Goal: Information Seeking & Learning: Find specific fact

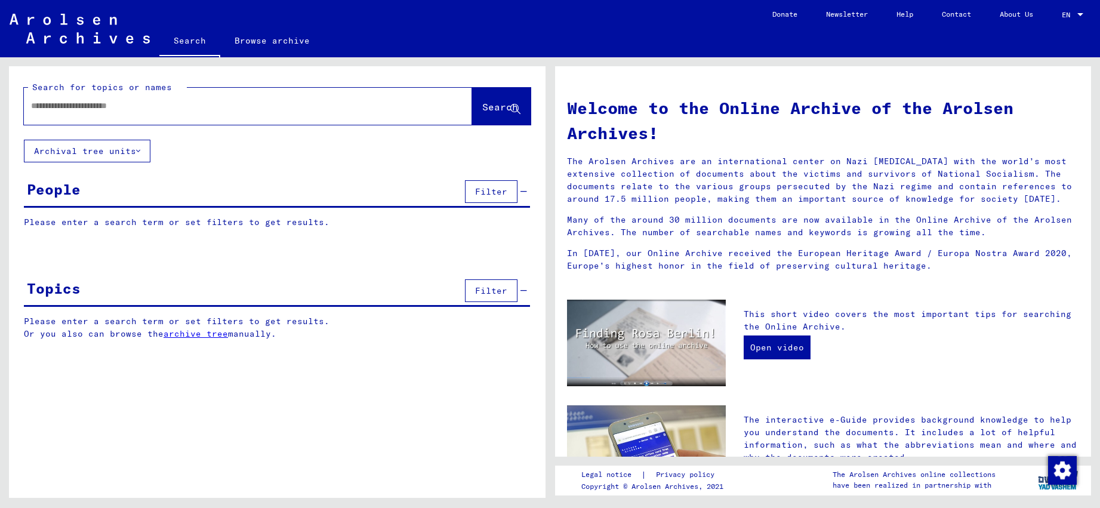
click at [217, 110] on input "text" at bounding box center [233, 106] width 405 height 13
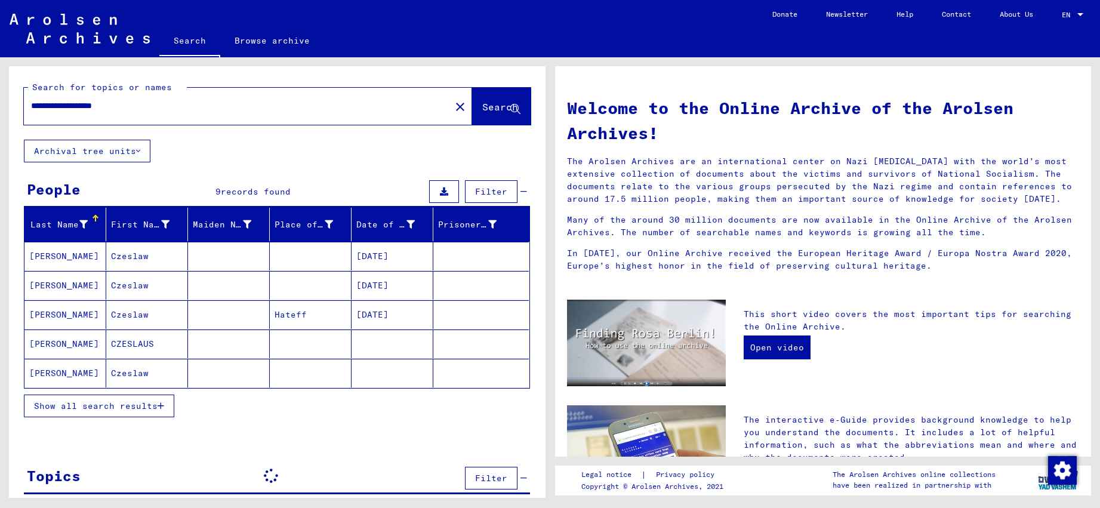
click at [62, 107] on input "**********" at bounding box center [233, 106] width 405 height 13
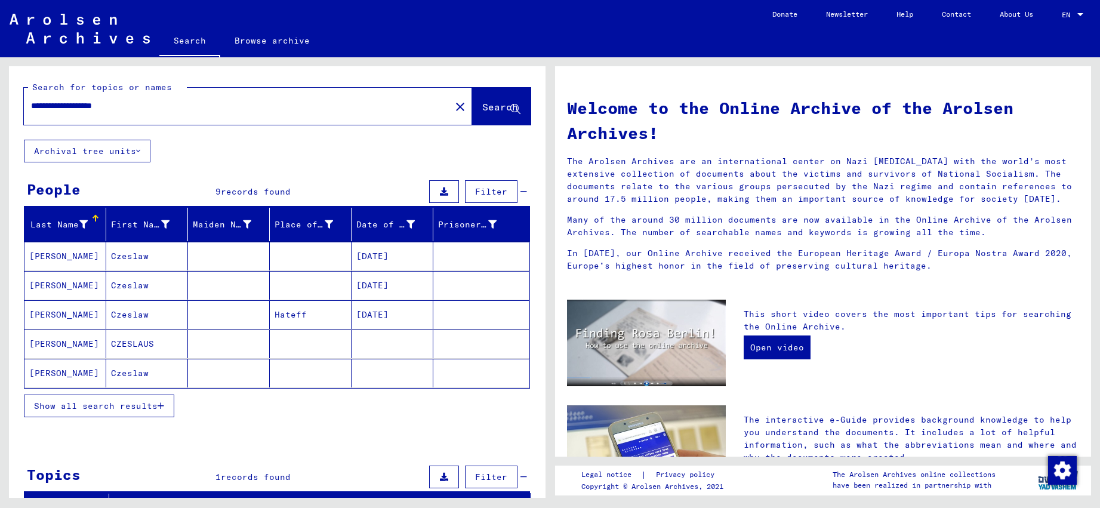
type input "**********"
click at [119, 257] on mat-cell "Czeslaw" at bounding box center [147, 256] width 82 height 29
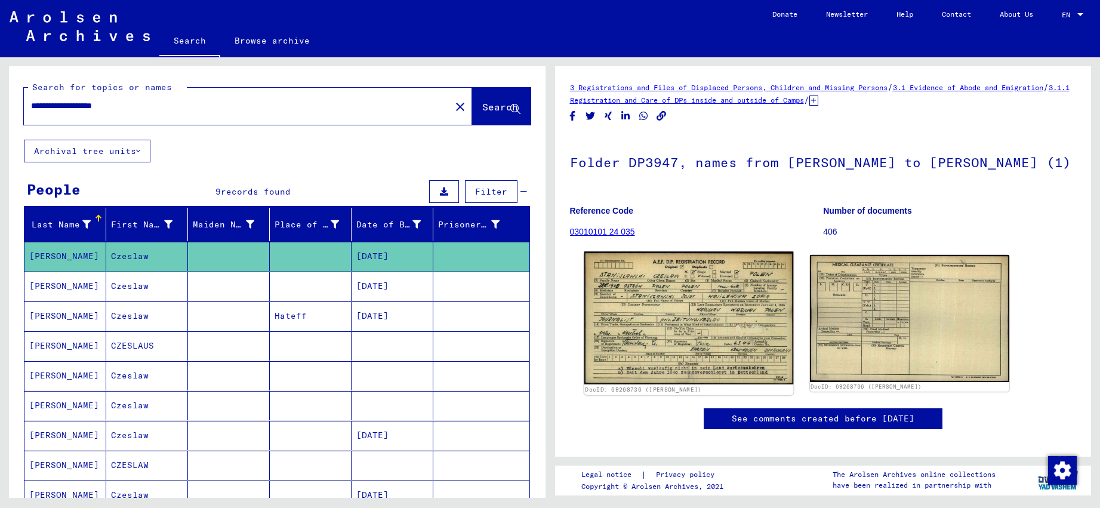
click at [680, 364] on img at bounding box center [689, 317] width 210 height 133
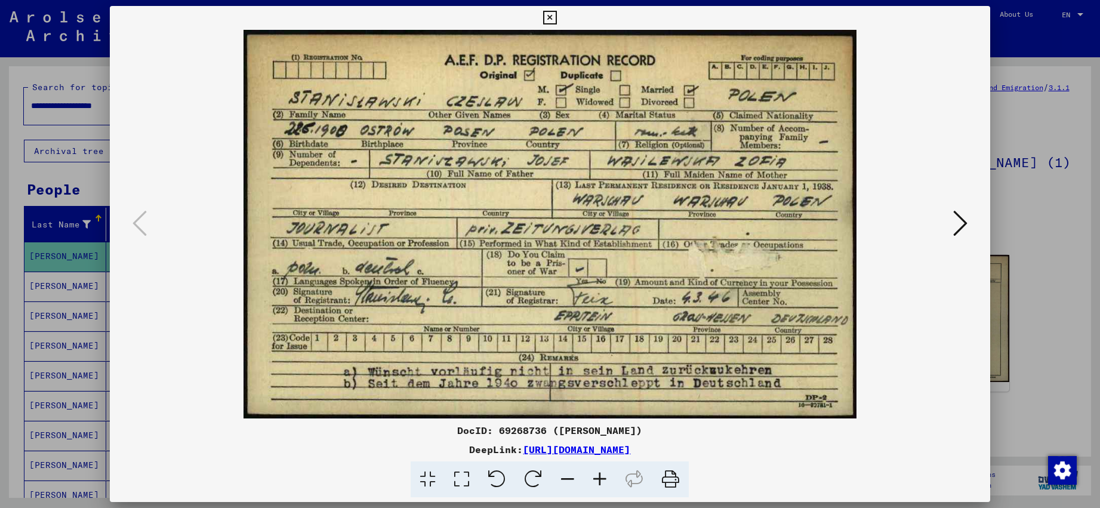
click at [557, 19] on icon at bounding box center [550, 18] width 14 height 14
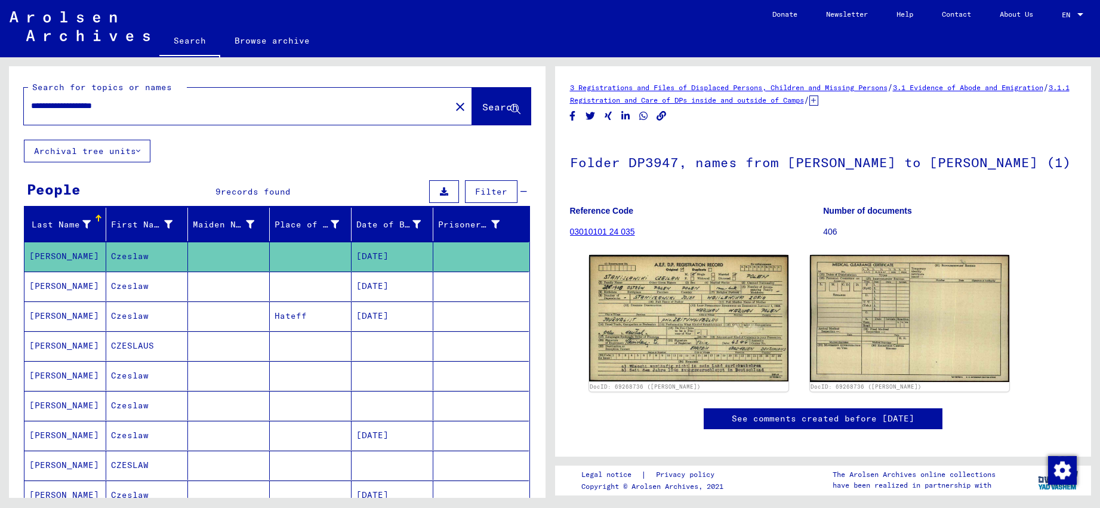
click at [159, 340] on mat-cell "CZESLAUS" at bounding box center [147, 345] width 82 height 29
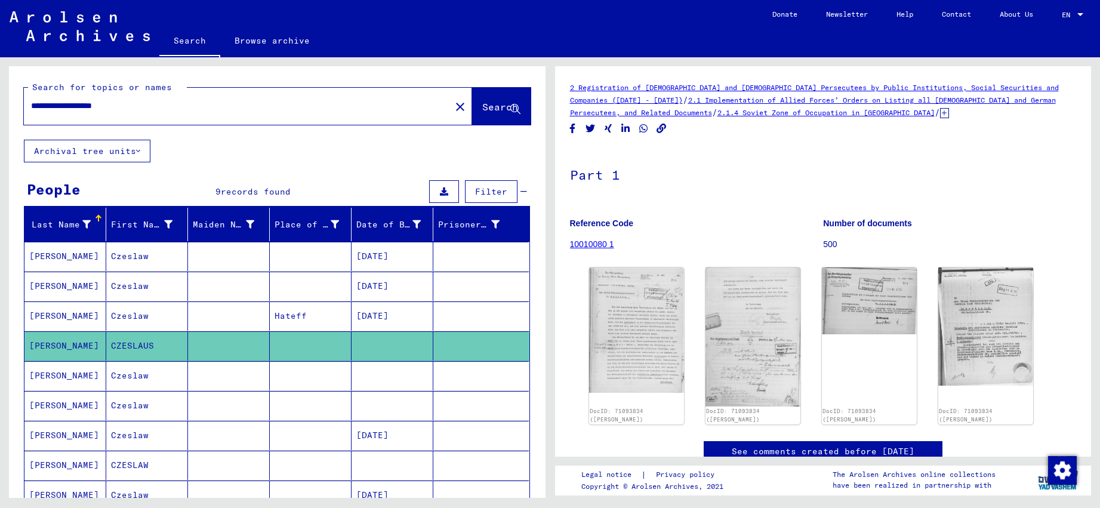
click at [155, 296] on mat-cell "Czeslaw" at bounding box center [147, 286] width 82 height 29
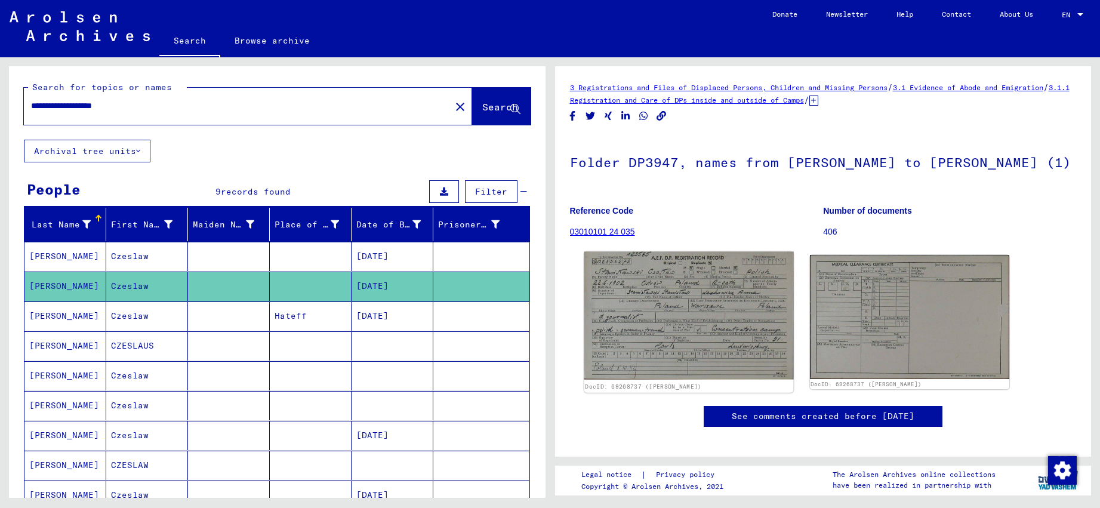
click at [711, 288] on img at bounding box center [689, 316] width 210 height 128
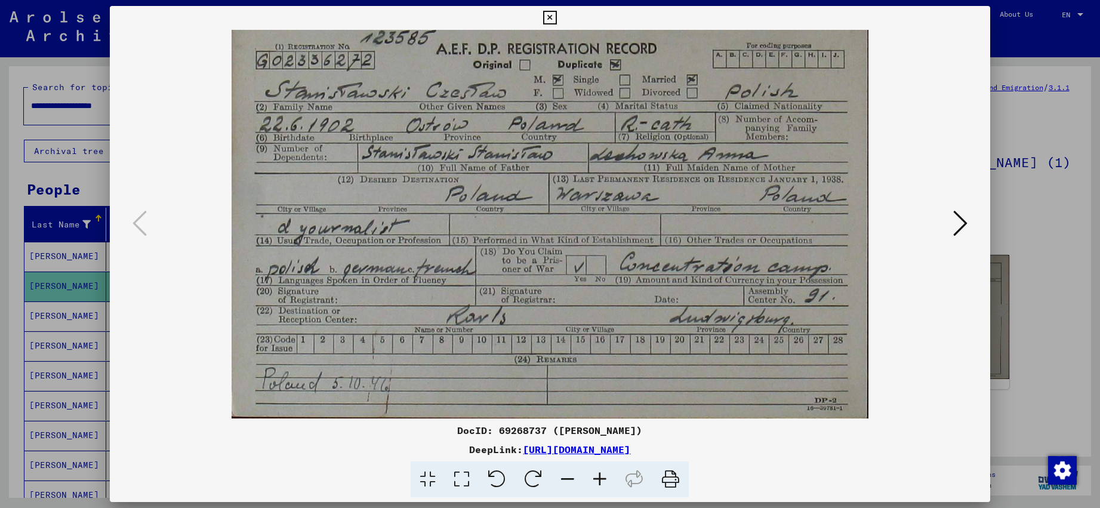
click at [557, 14] on icon at bounding box center [550, 18] width 14 height 14
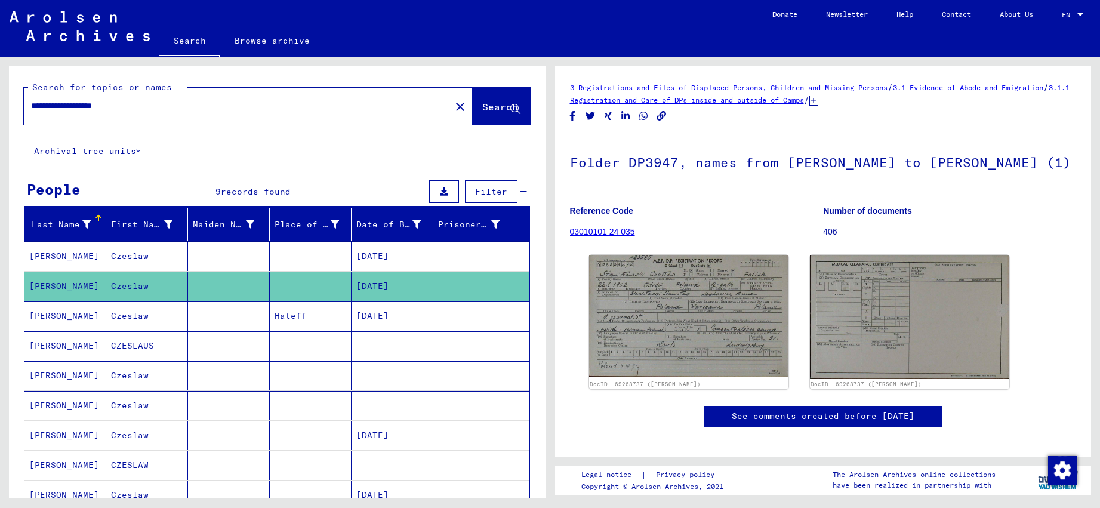
click at [114, 374] on mat-cell "Czeslaw" at bounding box center [147, 375] width 82 height 29
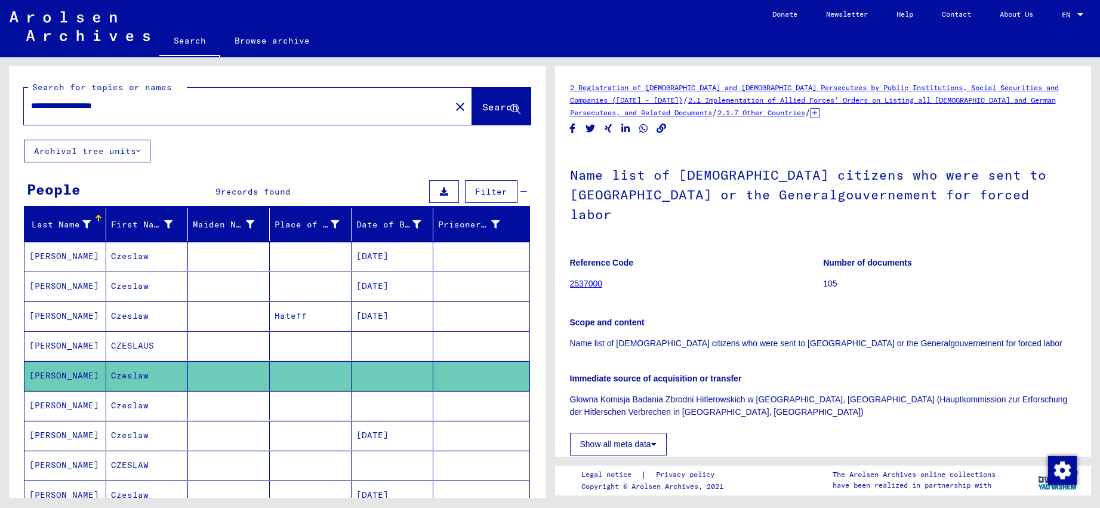
click at [128, 385] on mat-cell "Czeslaw" at bounding box center [147, 375] width 82 height 29
click at [129, 410] on mat-cell "Czeslaw" at bounding box center [147, 405] width 82 height 29
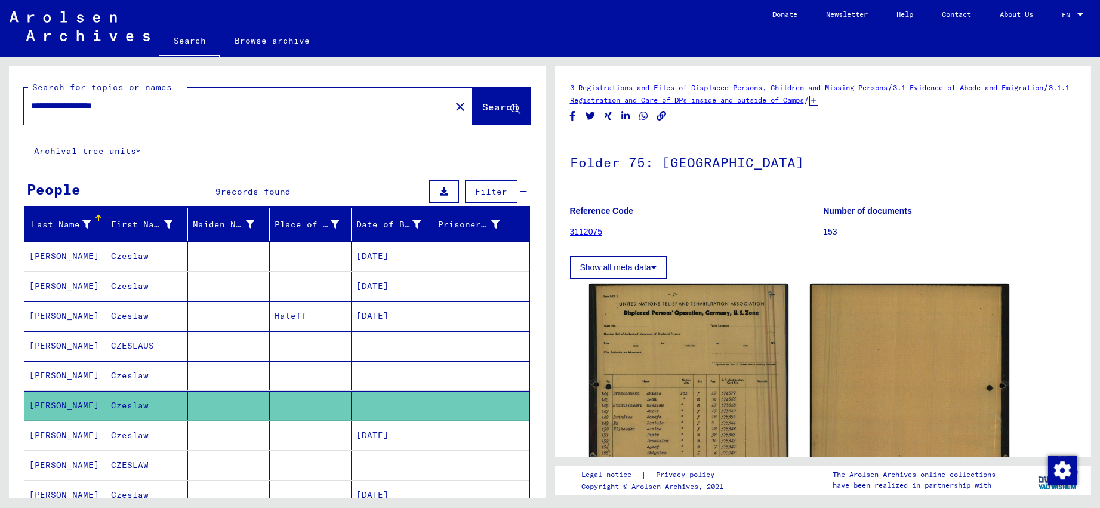
click at [132, 432] on mat-cell "Czeslaw" at bounding box center [147, 435] width 82 height 29
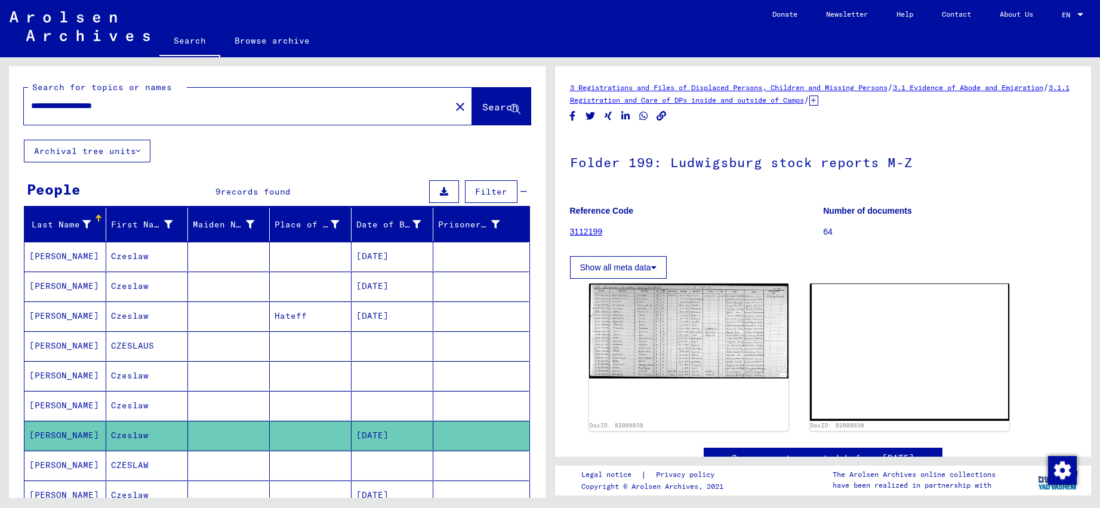
click at [138, 453] on mat-cell "CZESLAW" at bounding box center [147, 465] width 82 height 29
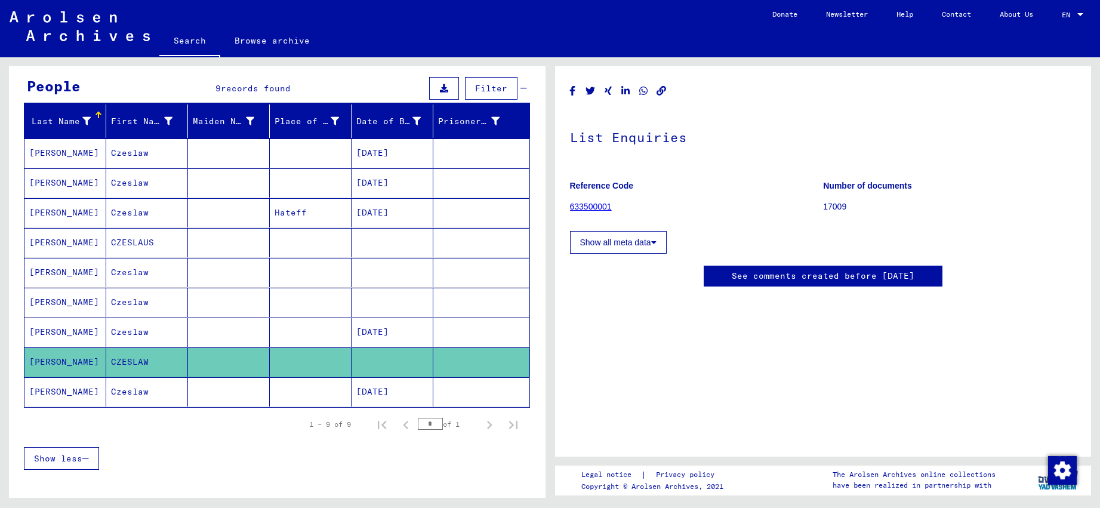
scroll to position [140, 0]
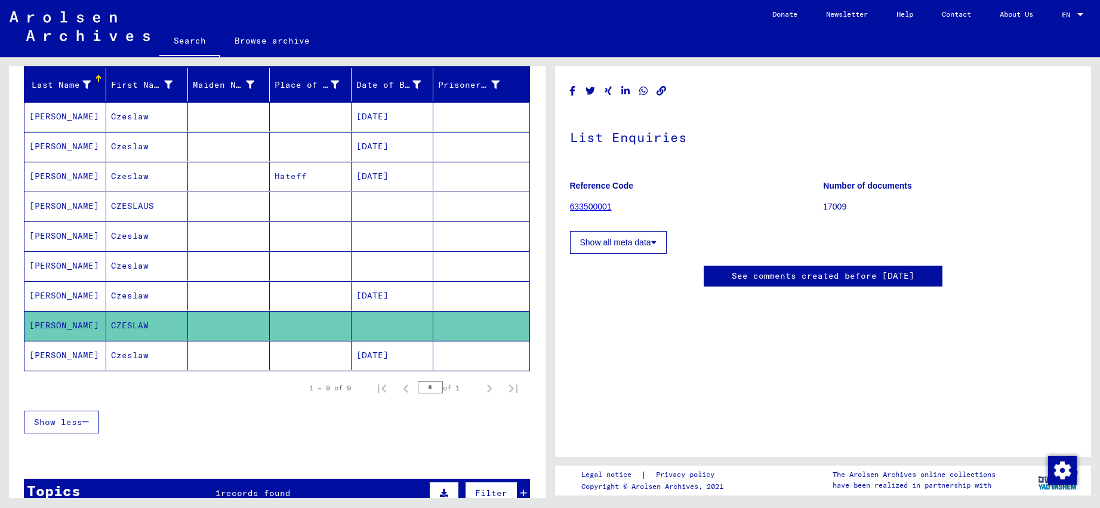
click at [141, 362] on mat-cell "Czeslaw" at bounding box center [147, 355] width 82 height 29
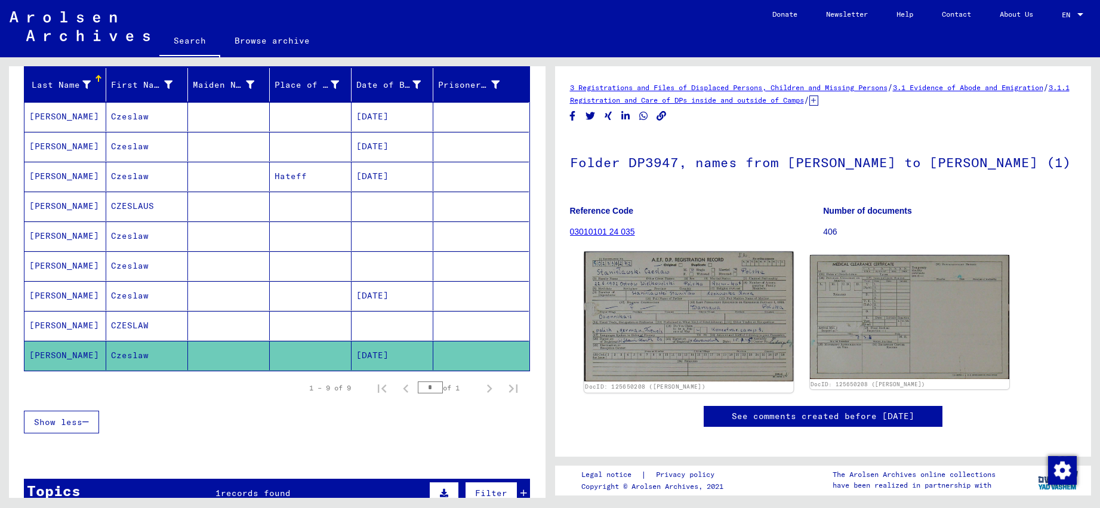
click at [617, 340] on img at bounding box center [689, 317] width 210 height 130
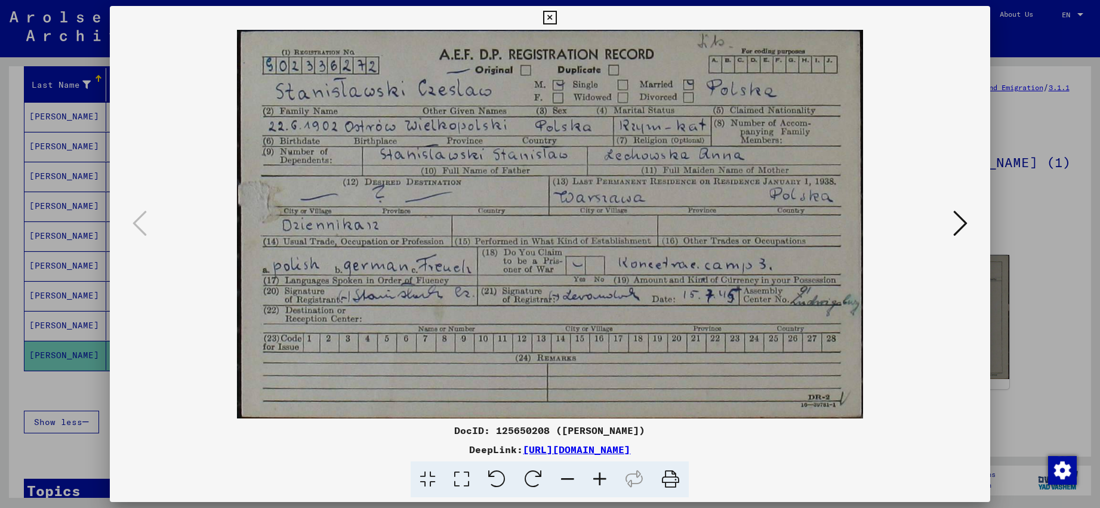
click at [561, 13] on button at bounding box center [550, 18] width 21 height 24
